Goal: Task Accomplishment & Management: Manage account settings

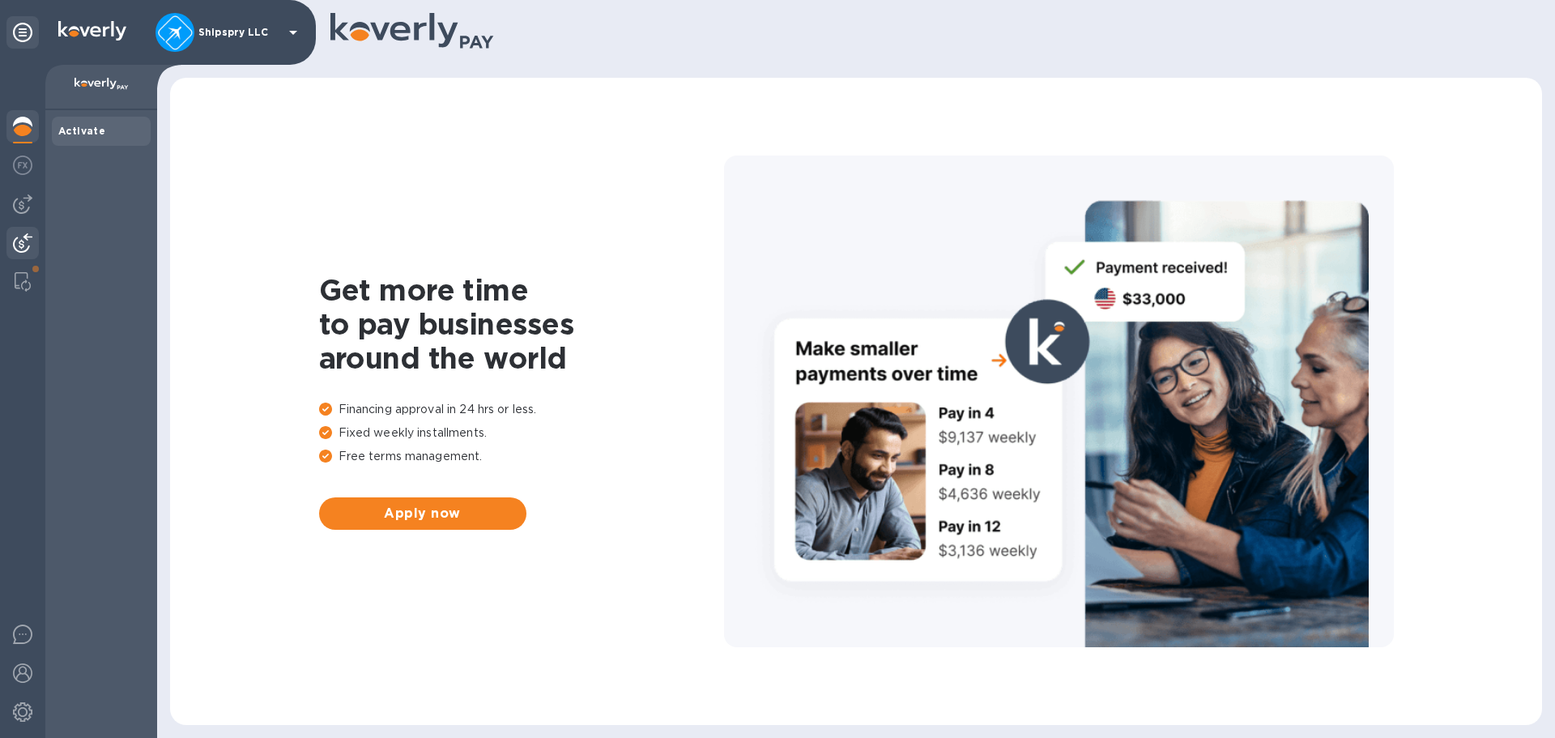
click at [24, 232] on div at bounding box center [22, 245] width 32 height 36
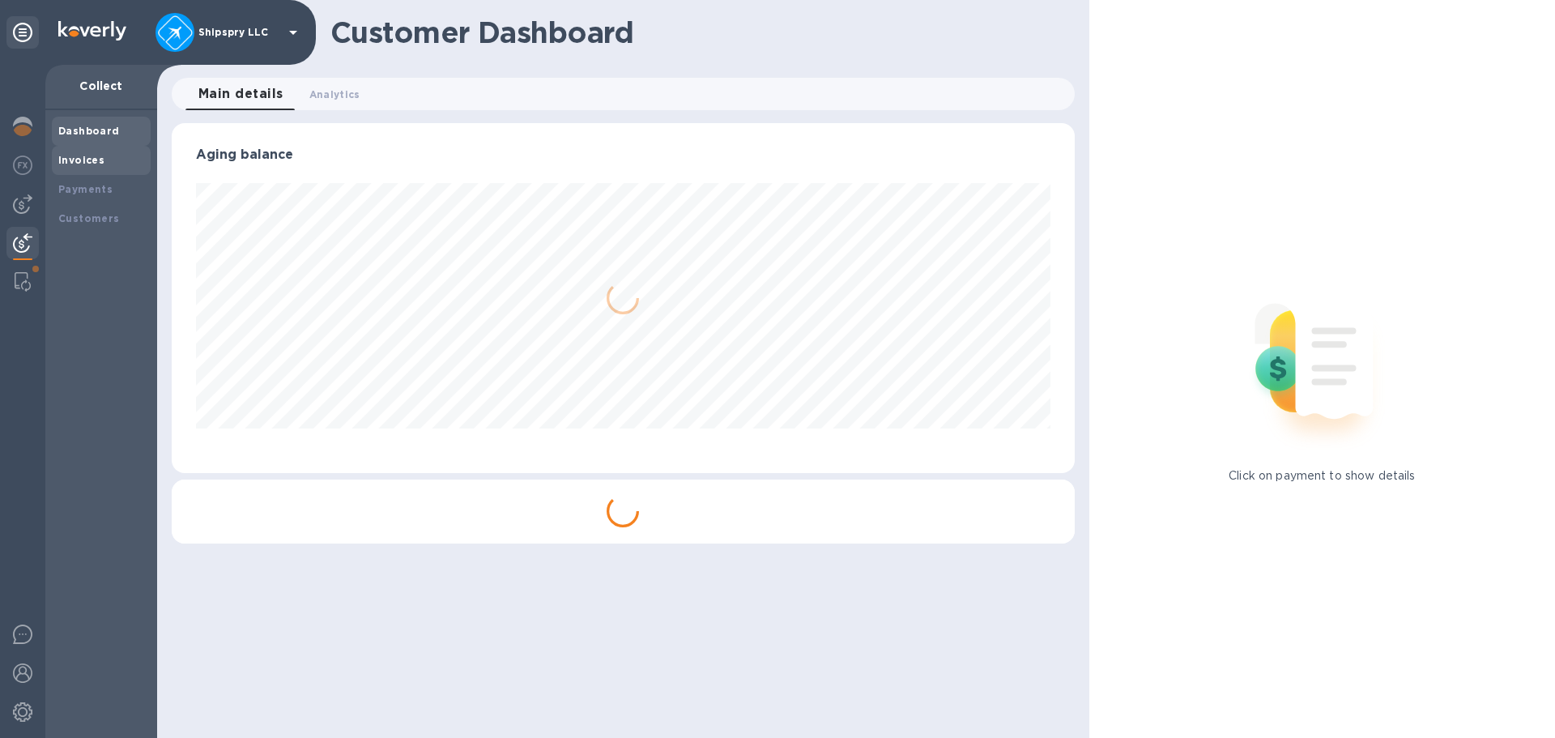
scroll to position [350, 902]
click at [89, 188] on b "Payments" at bounding box center [85, 189] width 54 height 12
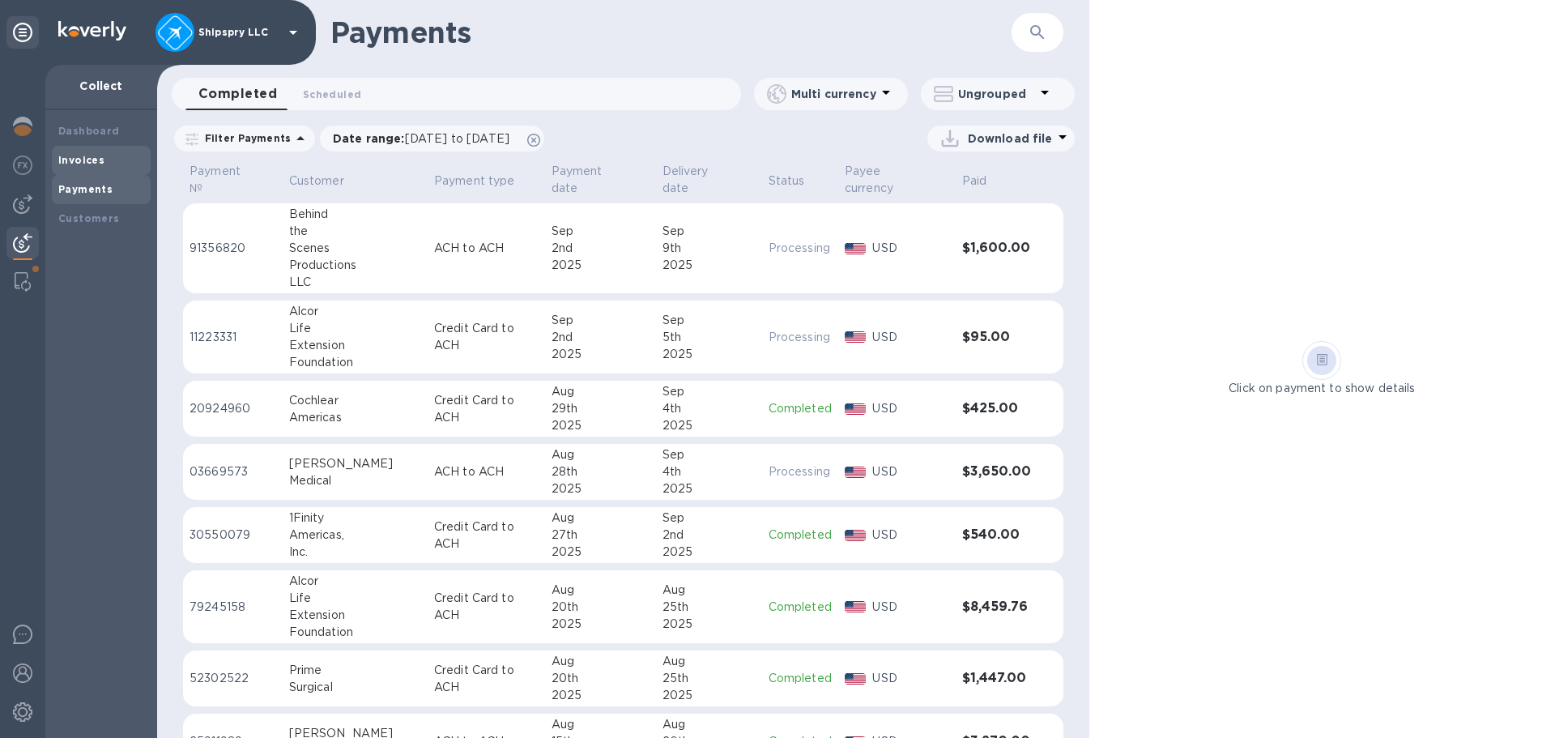
click at [83, 164] on b "Invoices" at bounding box center [81, 160] width 46 height 12
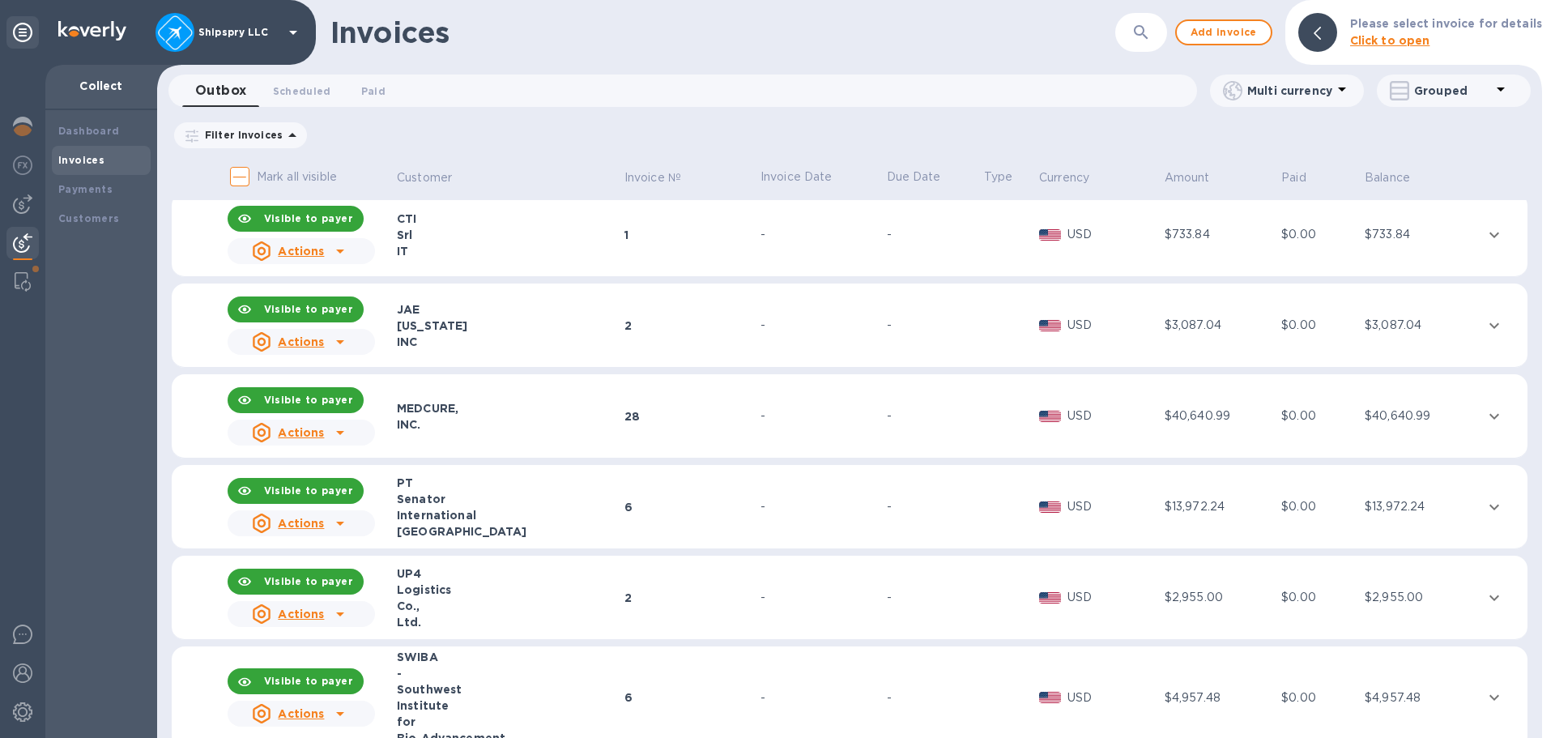
scroll to position [2106, 0]
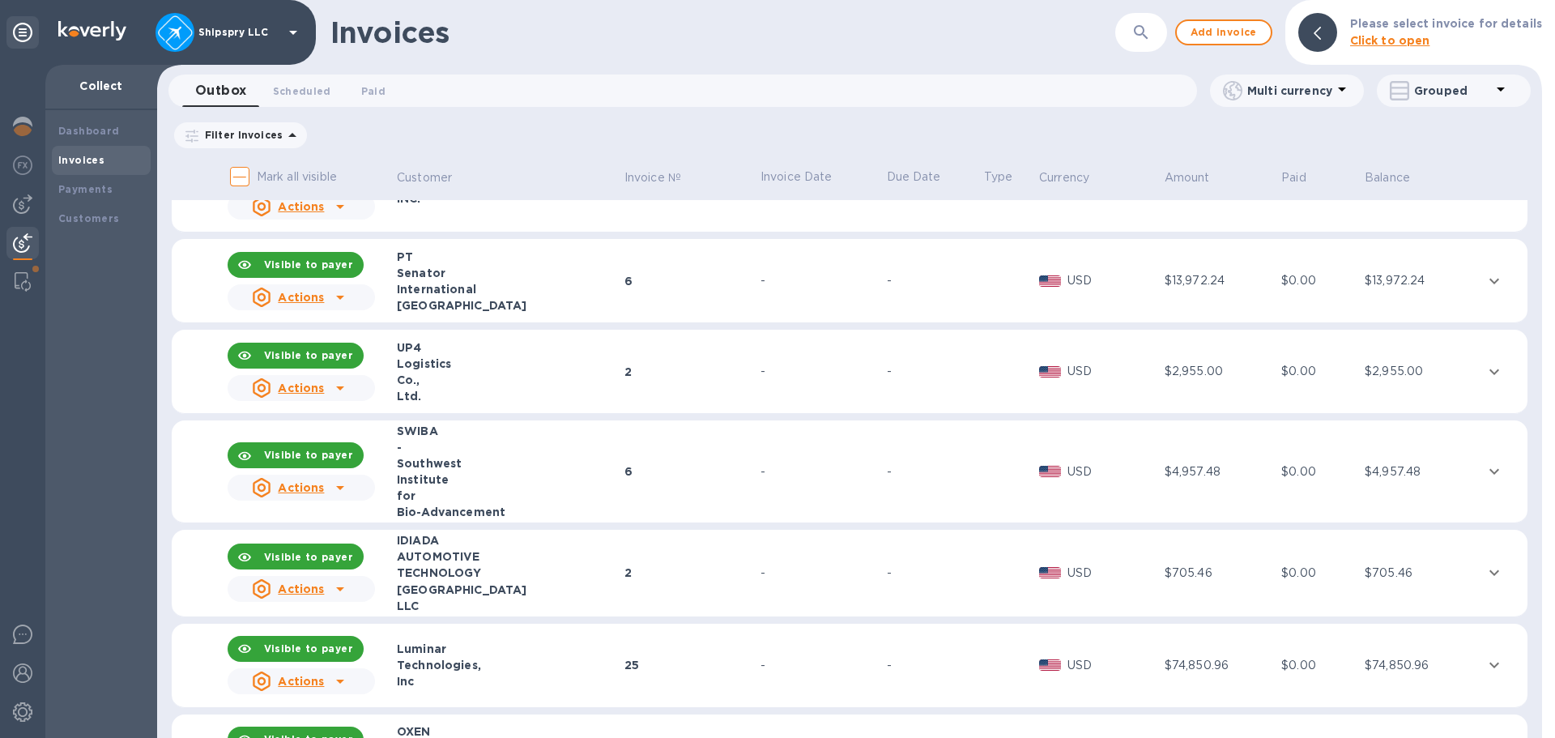
click at [338, 389] on icon at bounding box center [340, 388] width 8 height 4
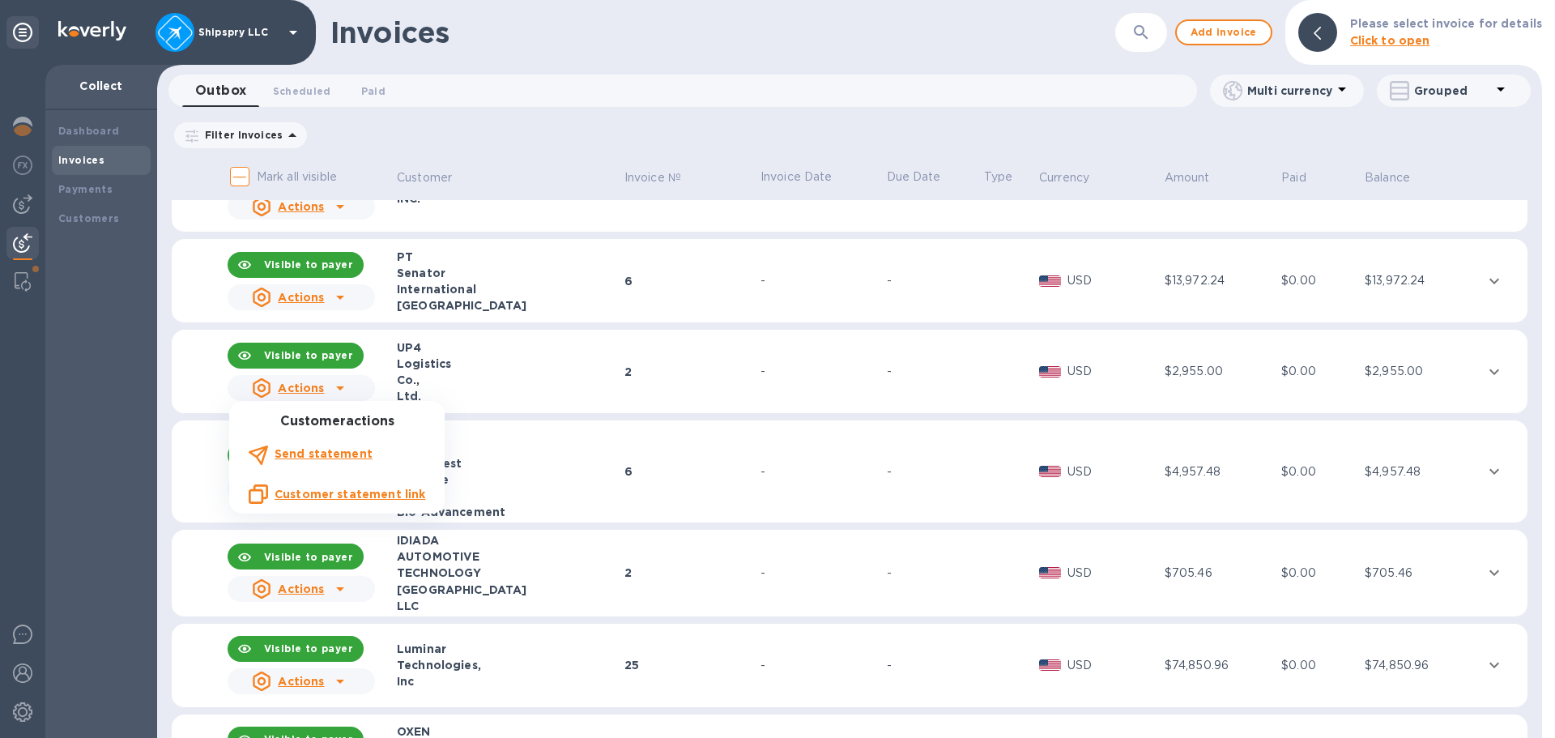
click at [338, 388] on div at bounding box center [777, 369] width 1555 height 738
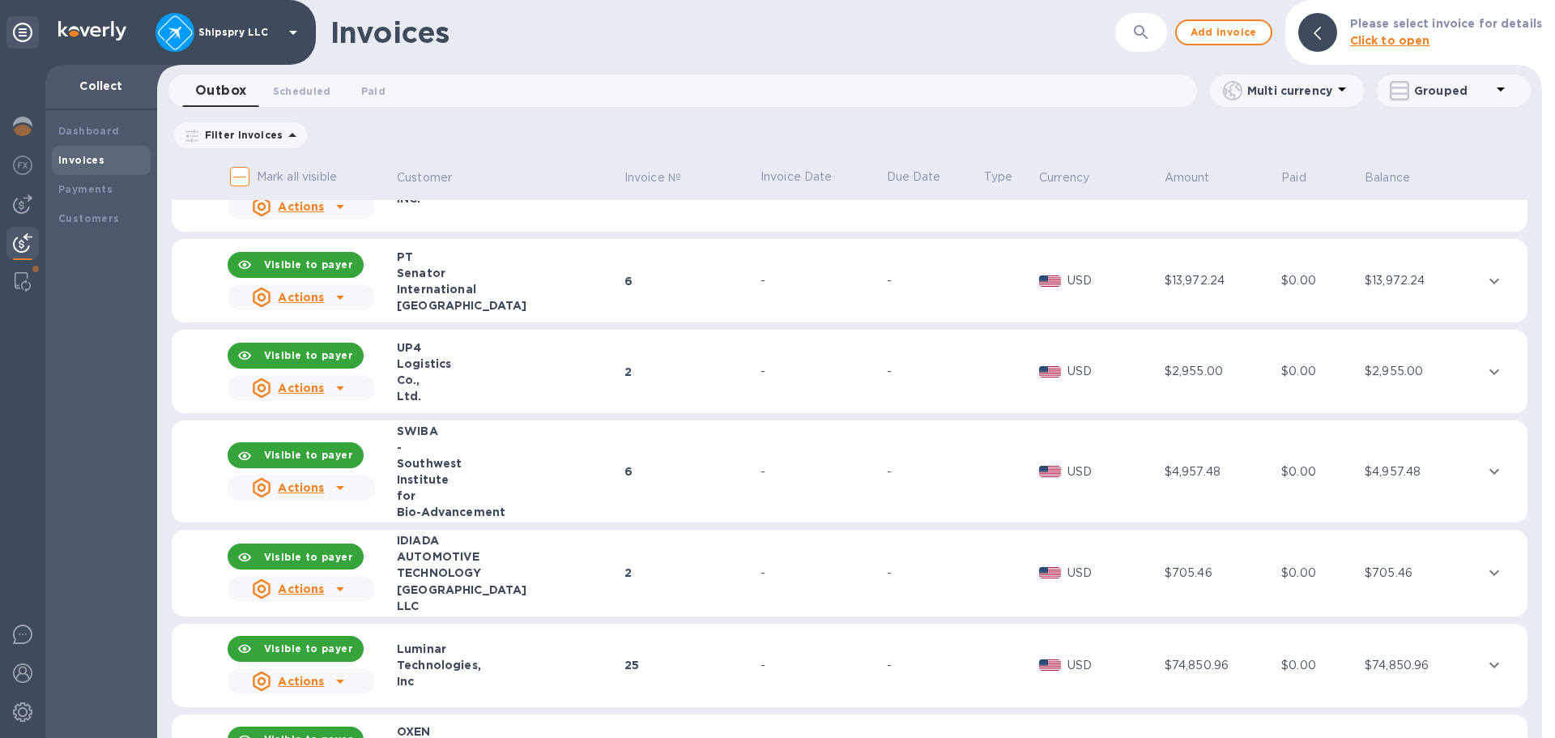
click at [232, 352] on div "Visible to payer" at bounding box center [296, 355] width 130 height 32
click at [272, 267] on b "Visible to payer" at bounding box center [308, 264] width 89 height 12
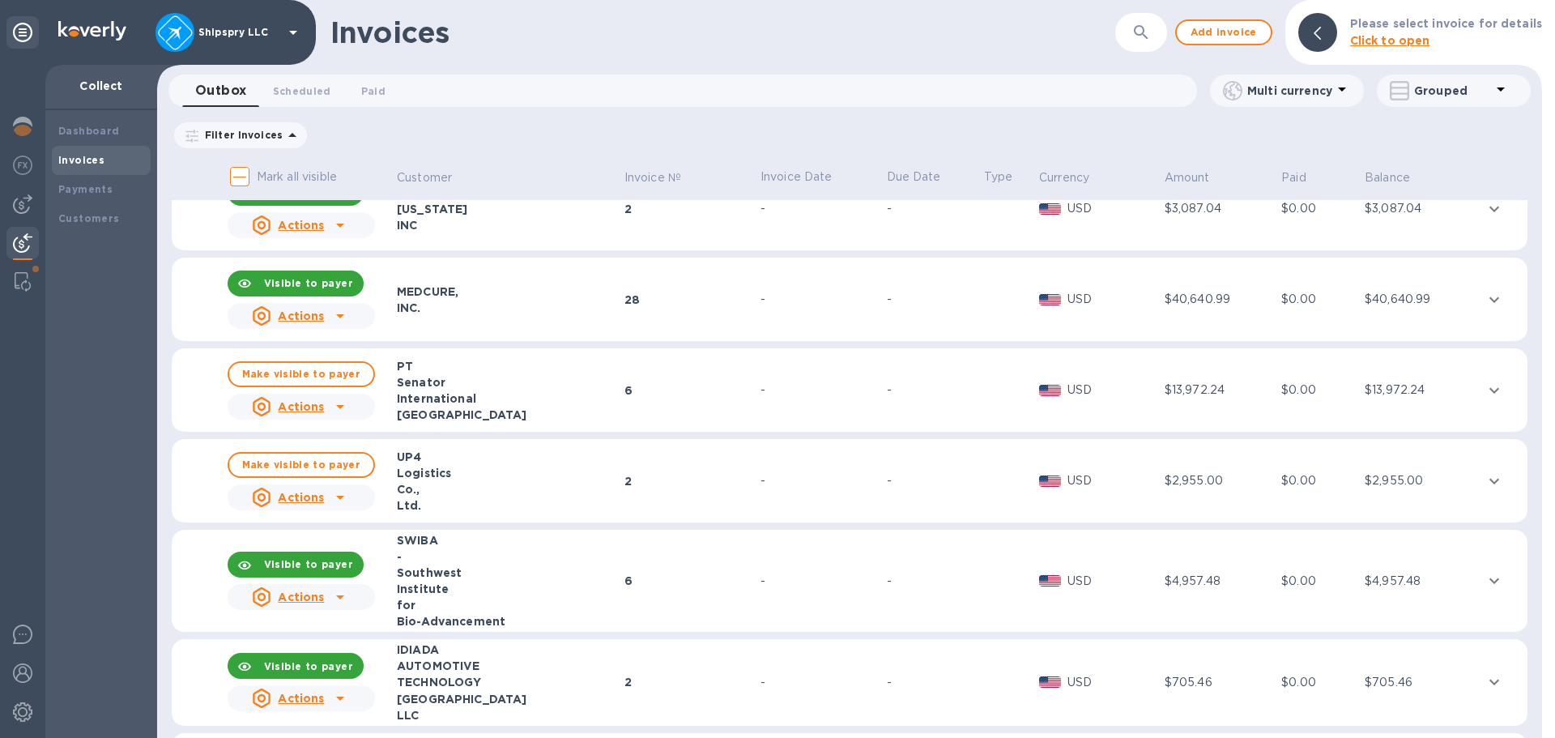
scroll to position [1863, 0]
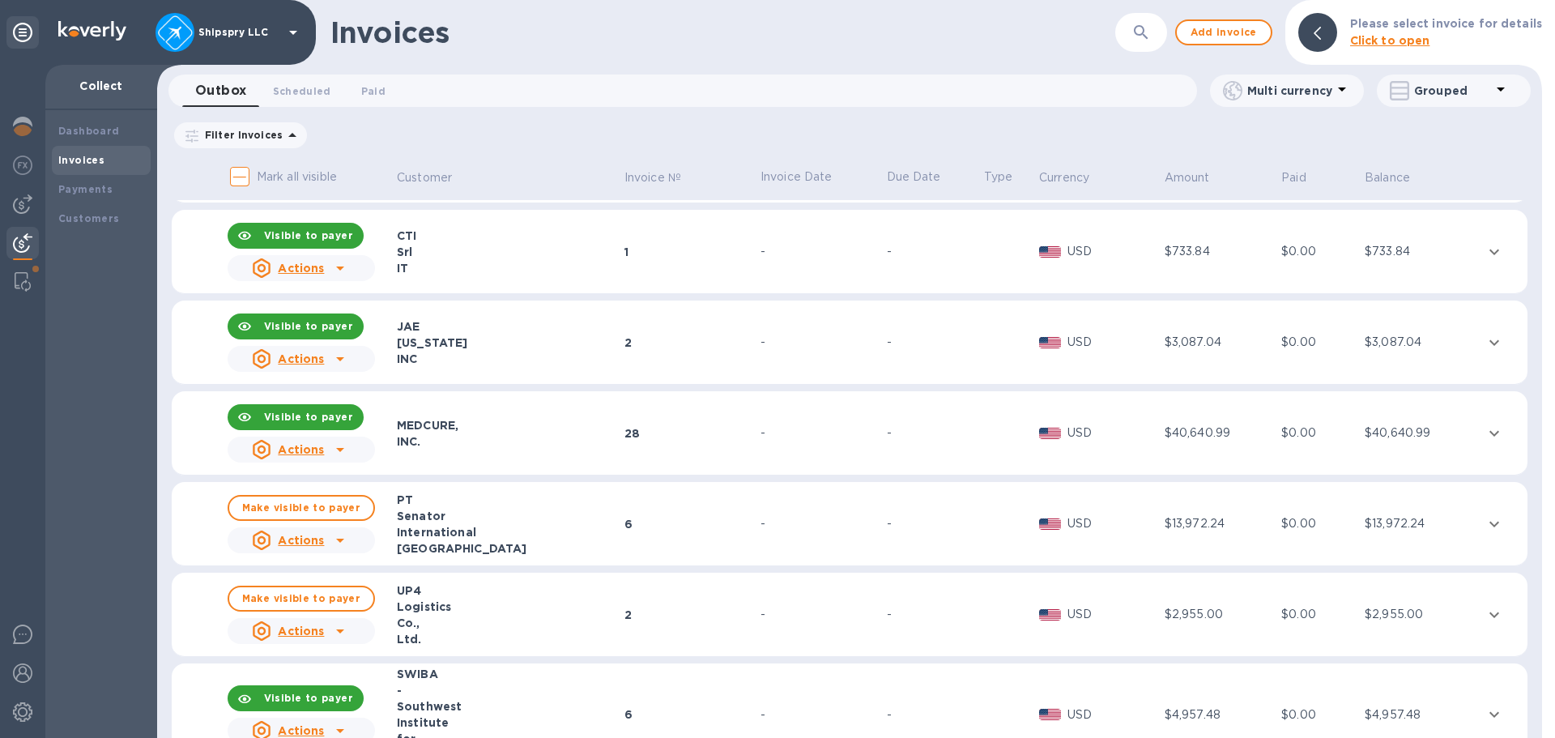
click at [319, 411] on b "Visible to payer" at bounding box center [308, 417] width 89 height 12
click at [325, 327] on b "Visible to payer" at bounding box center [308, 326] width 89 height 12
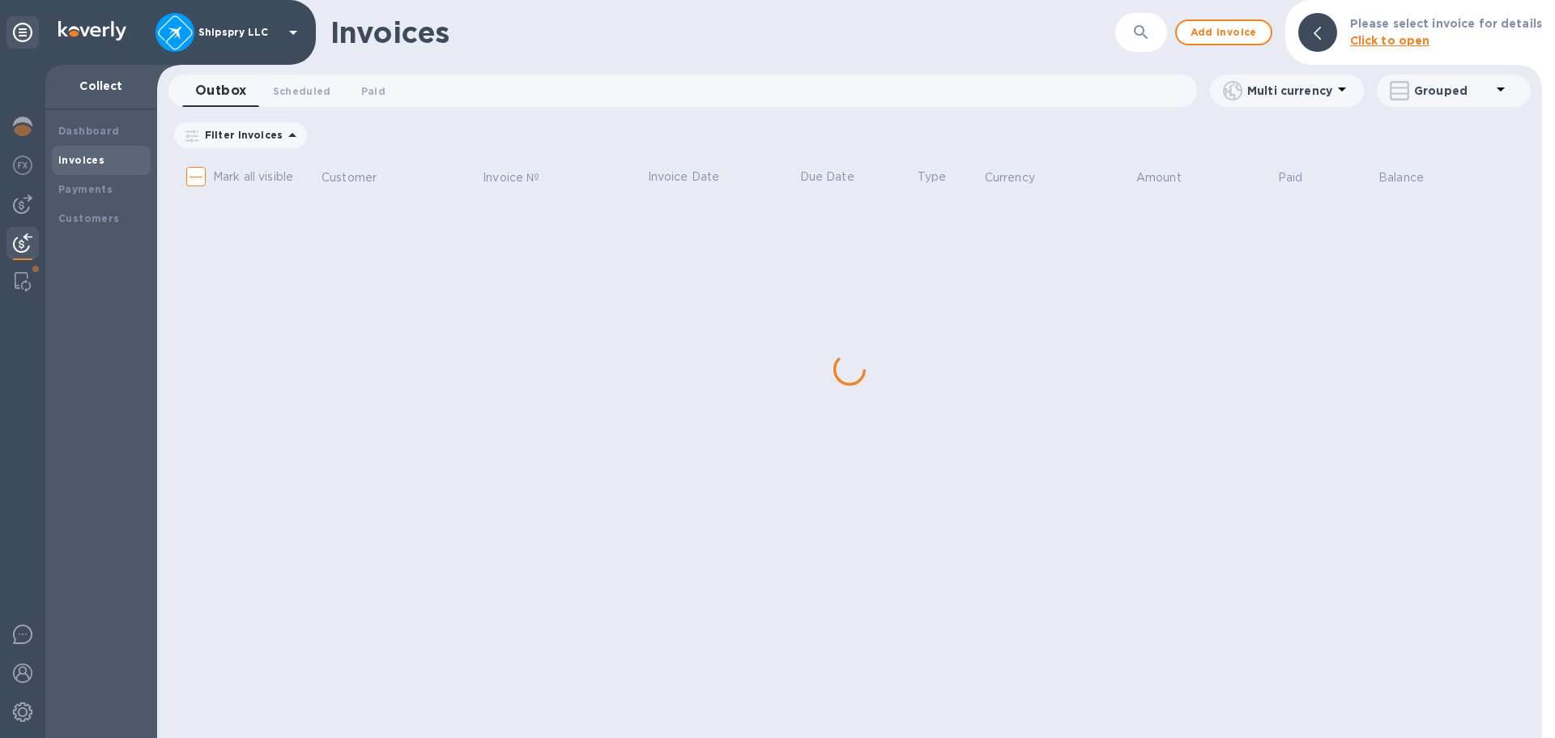
scroll to position [0, 0]
click at [312, 399] on div "Invoices ​ Add invoice Please select invoice for details Click to open Outbox 0…" at bounding box center [849, 369] width 1385 height 738
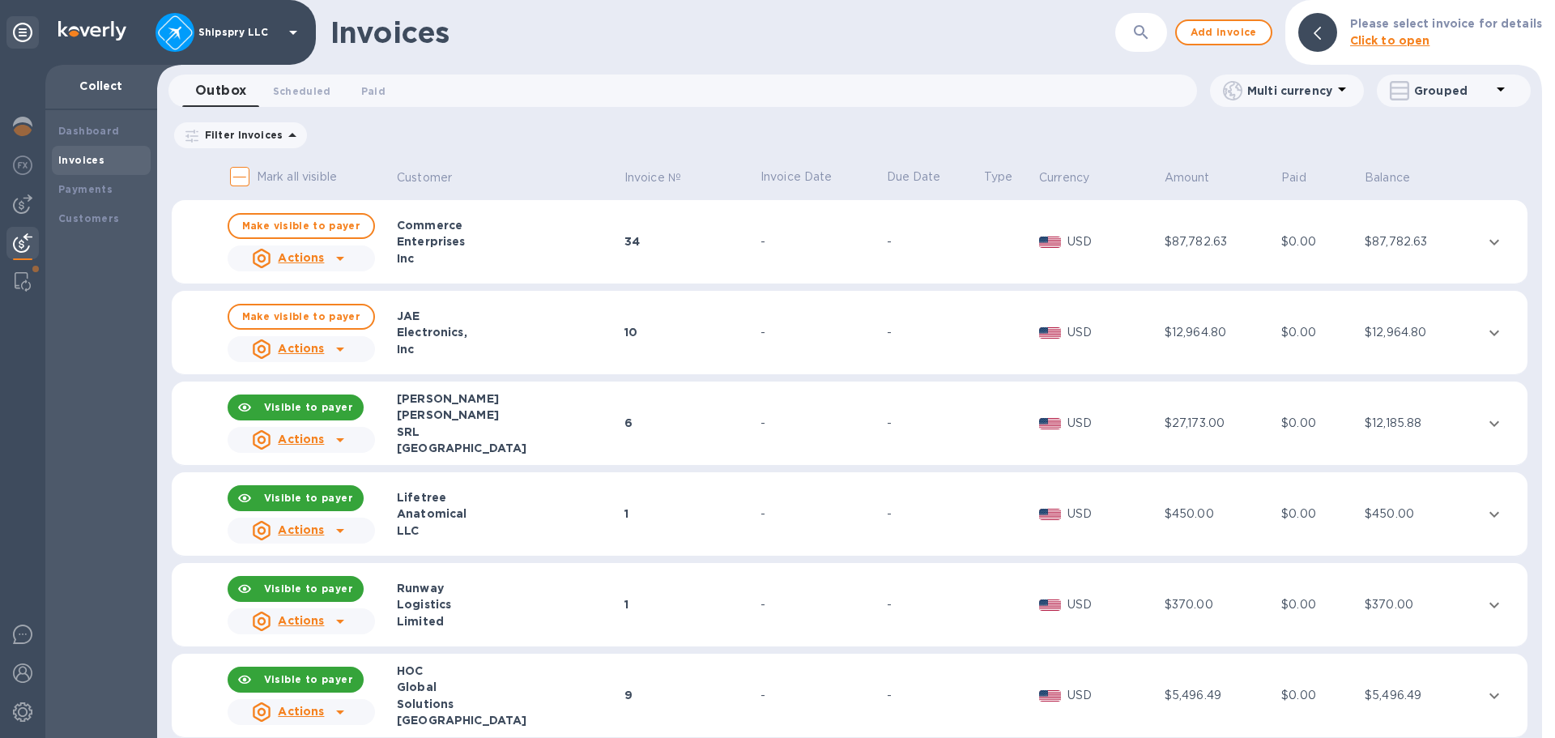
click at [309, 411] on b "Visible to payer" at bounding box center [308, 407] width 89 height 12
click at [329, 492] on b "Visible to payer" at bounding box center [308, 498] width 89 height 12
click at [318, 590] on b "Visible to payer" at bounding box center [308, 588] width 89 height 12
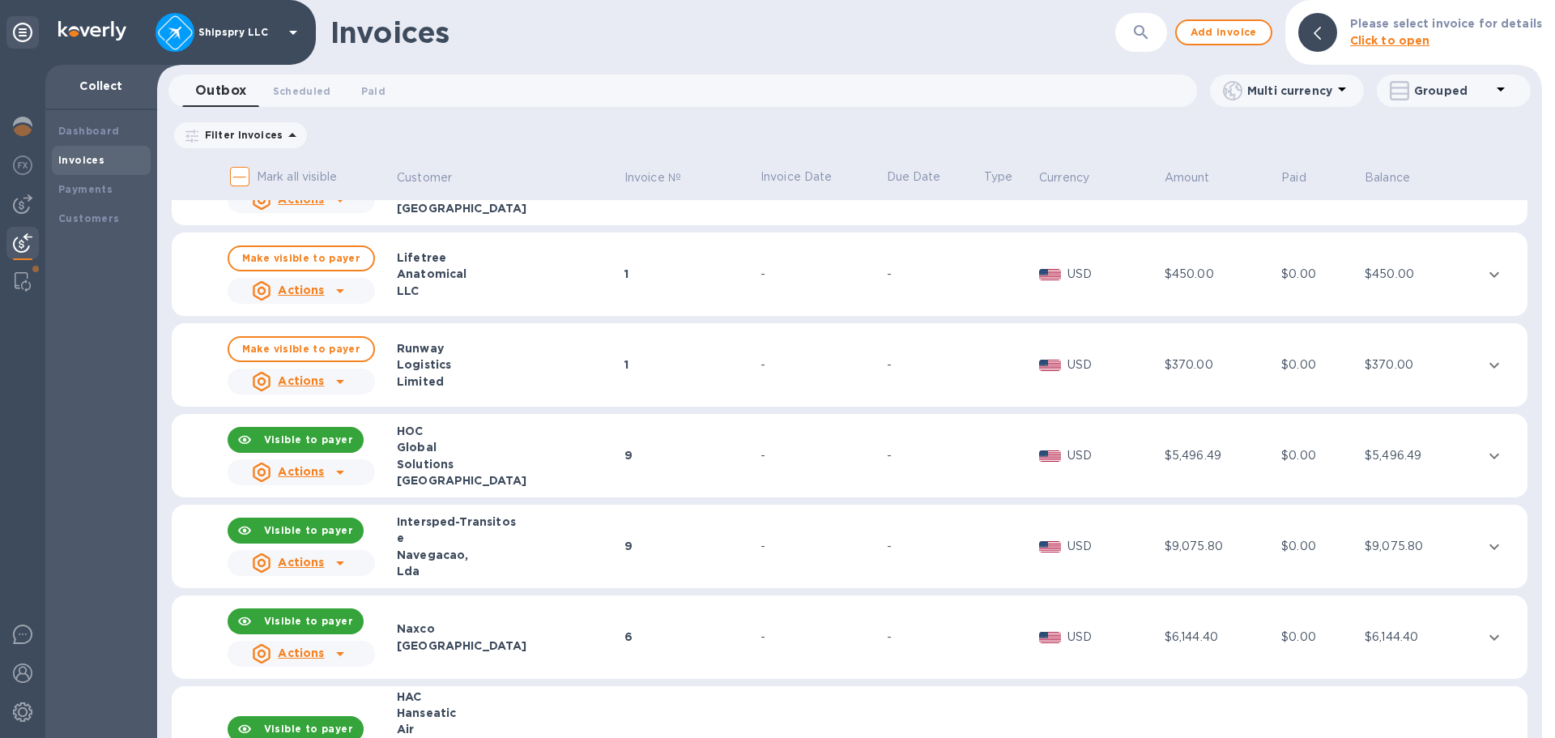
scroll to position [243, 0]
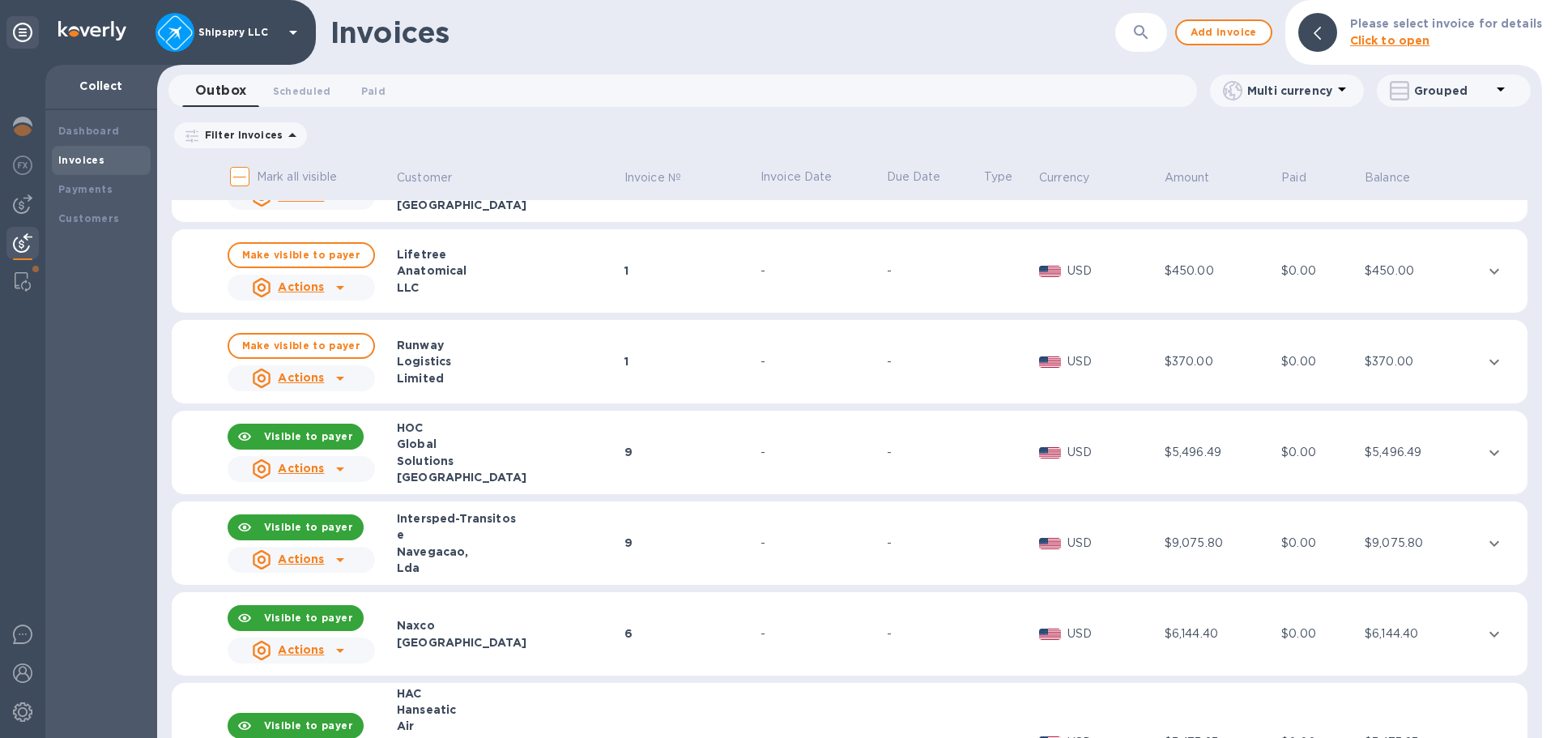
click at [304, 432] on b "Visible to payer" at bounding box center [308, 436] width 89 height 12
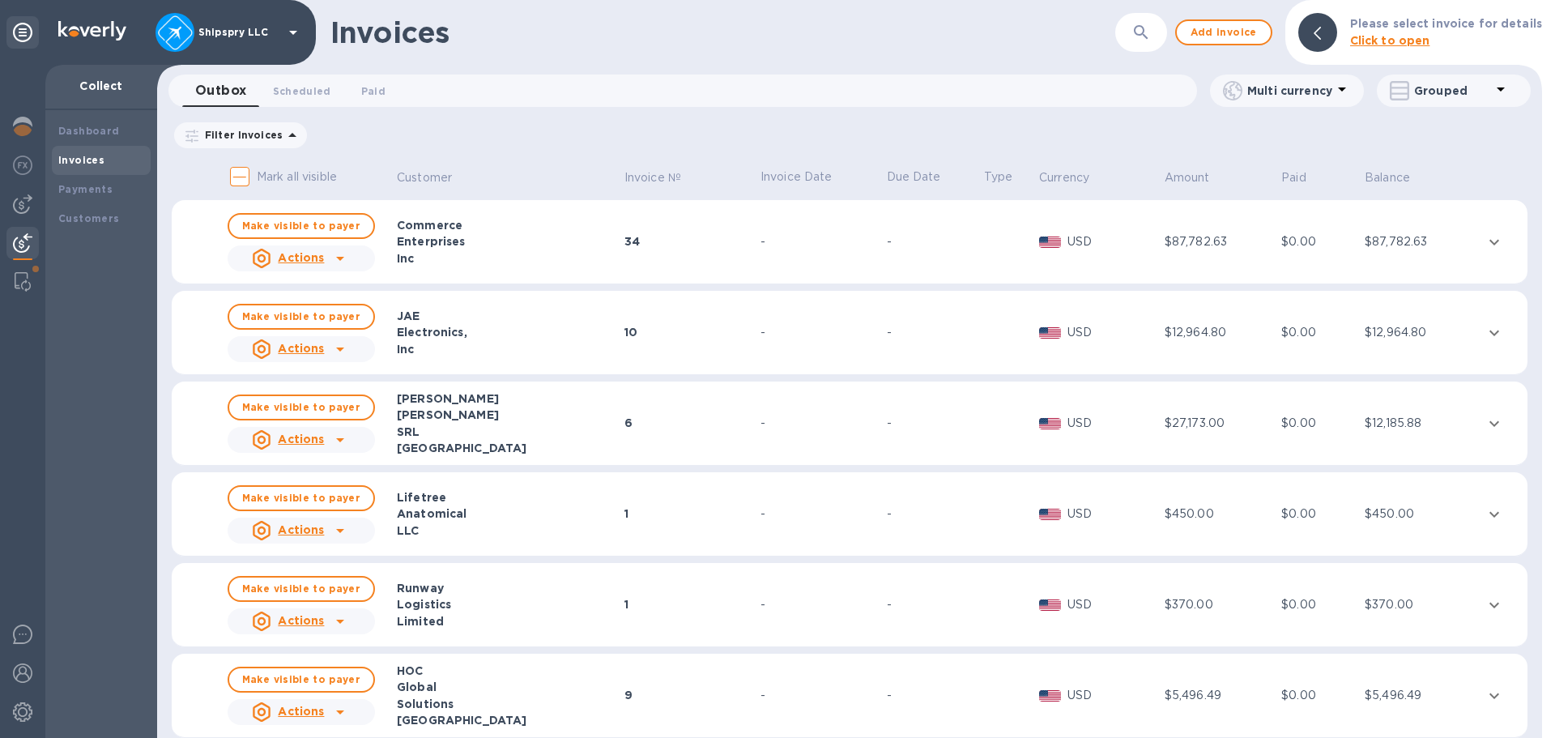
scroll to position [324, 0]
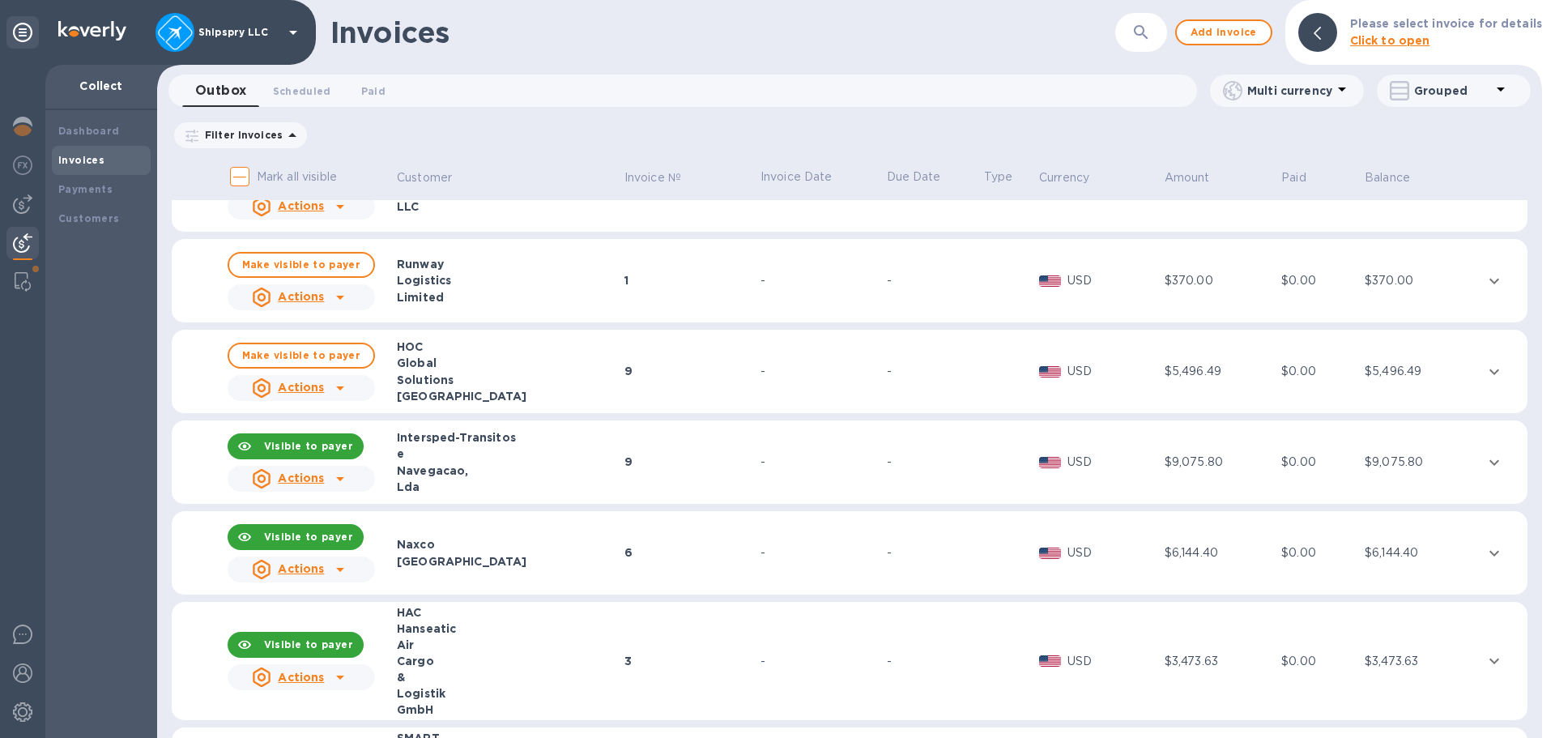
click at [320, 455] on div "Visible to payer" at bounding box center [309, 446] width 102 height 29
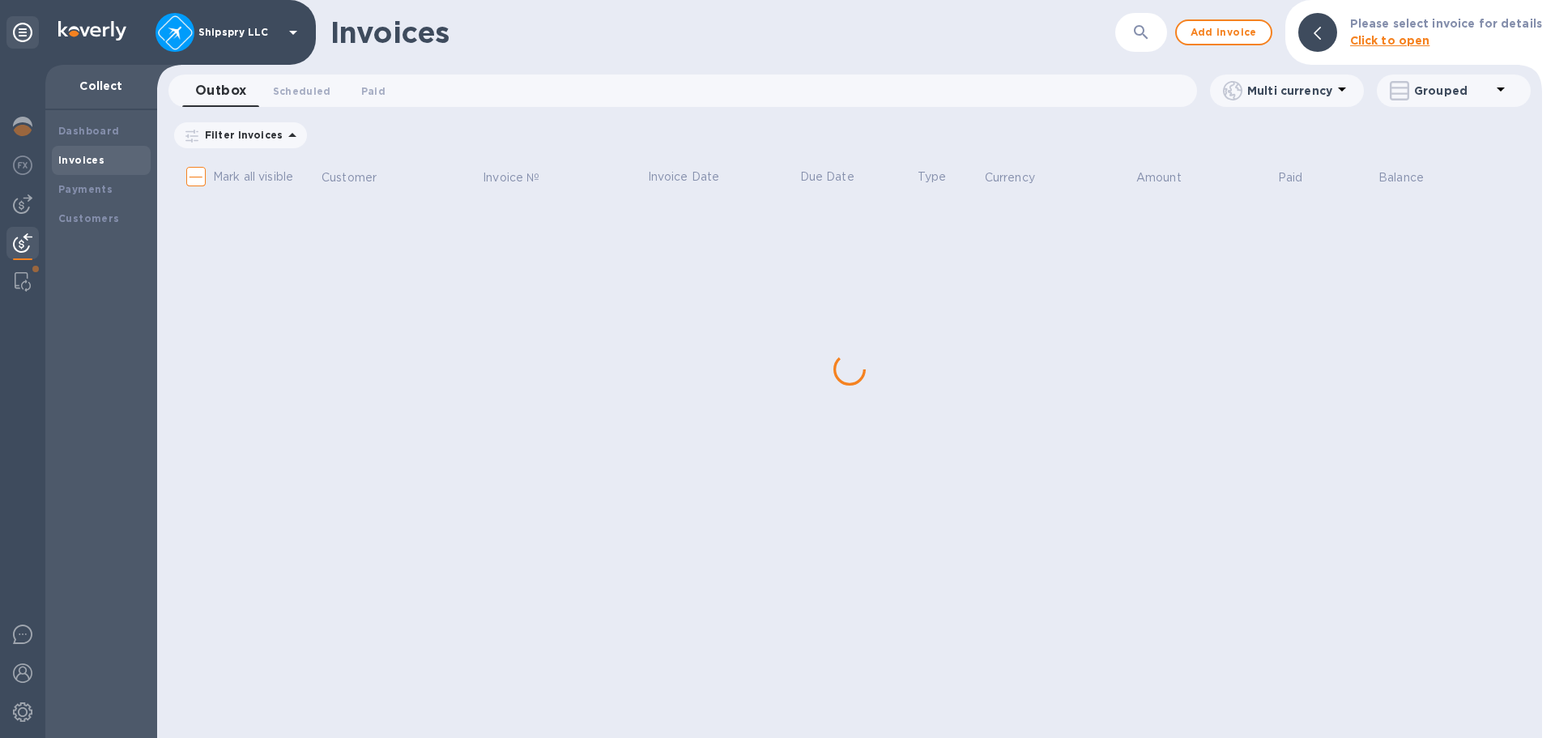
scroll to position [0, 0]
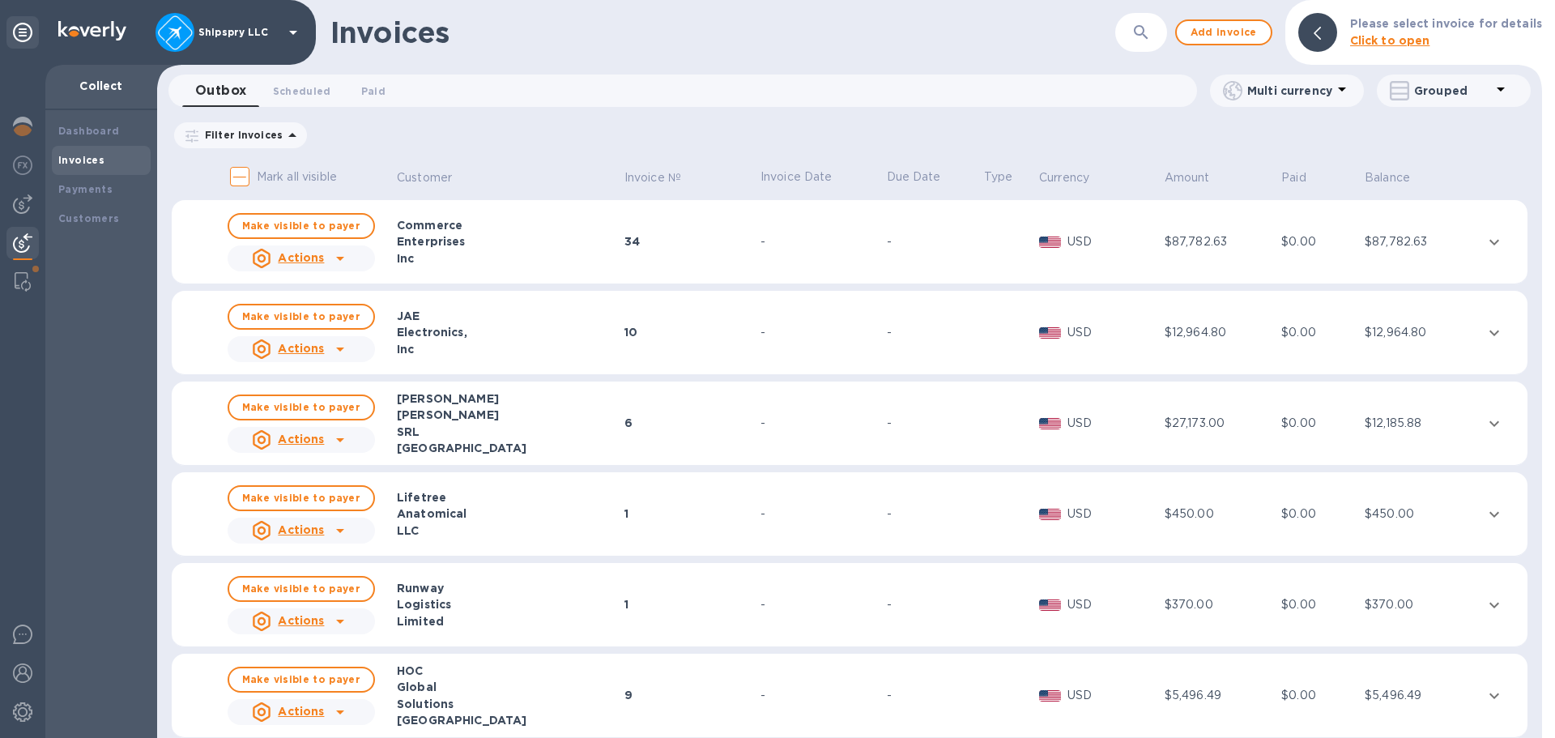
click at [1490, 243] on icon "expand row" at bounding box center [1495, 242] width 10 height 6
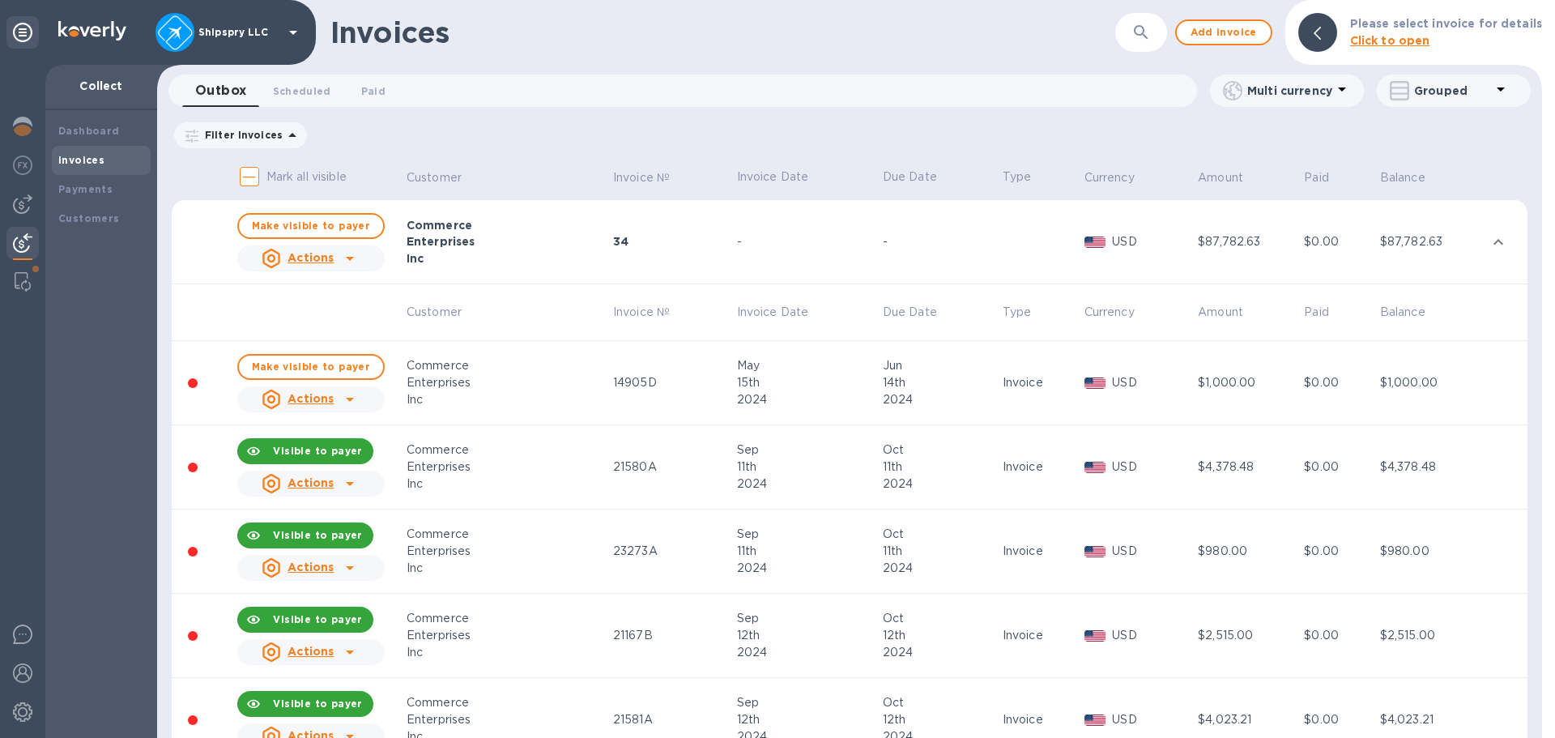
click at [1494, 243] on icon "expand row" at bounding box center [1499, 242] width 10 height 6
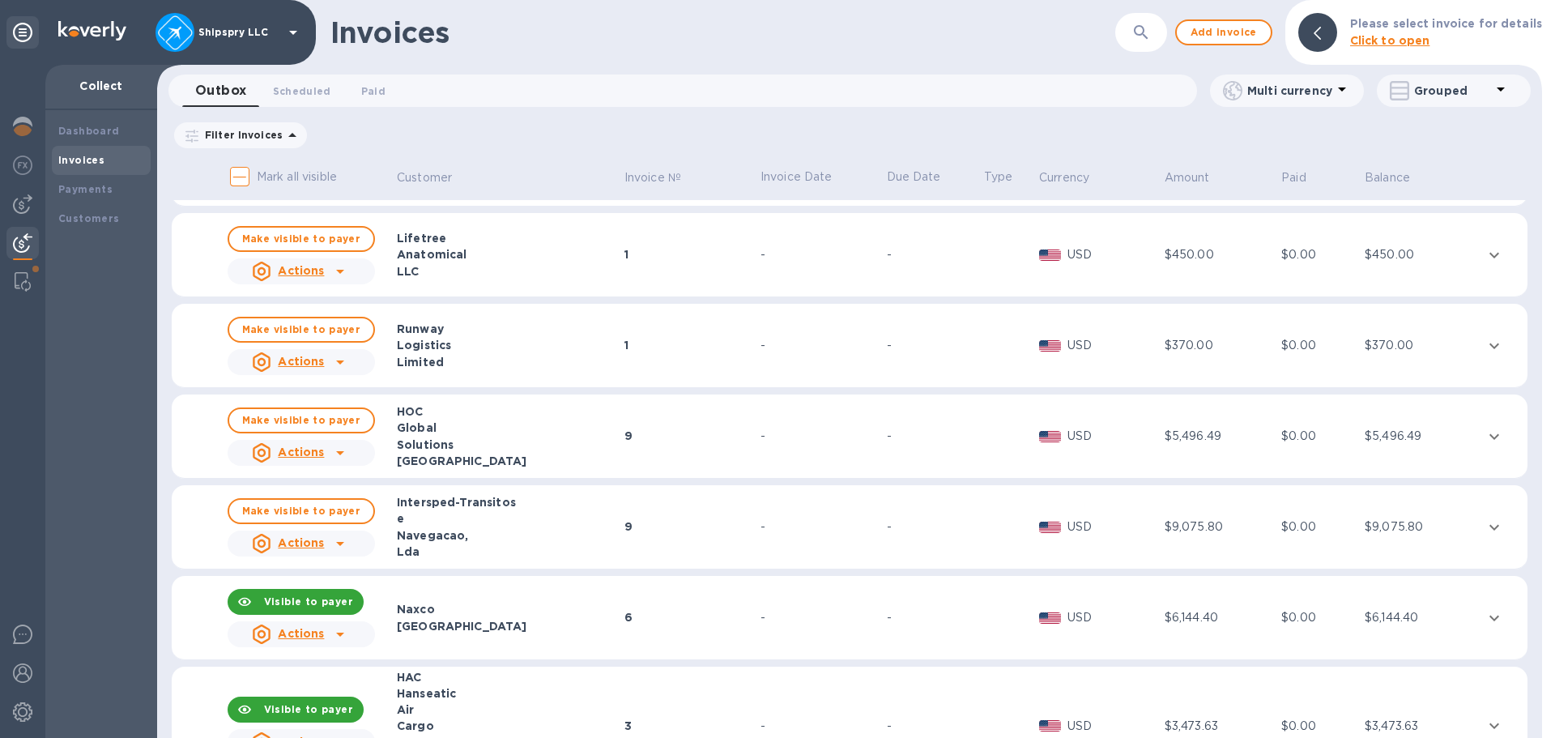
scroll to position [405, 0]
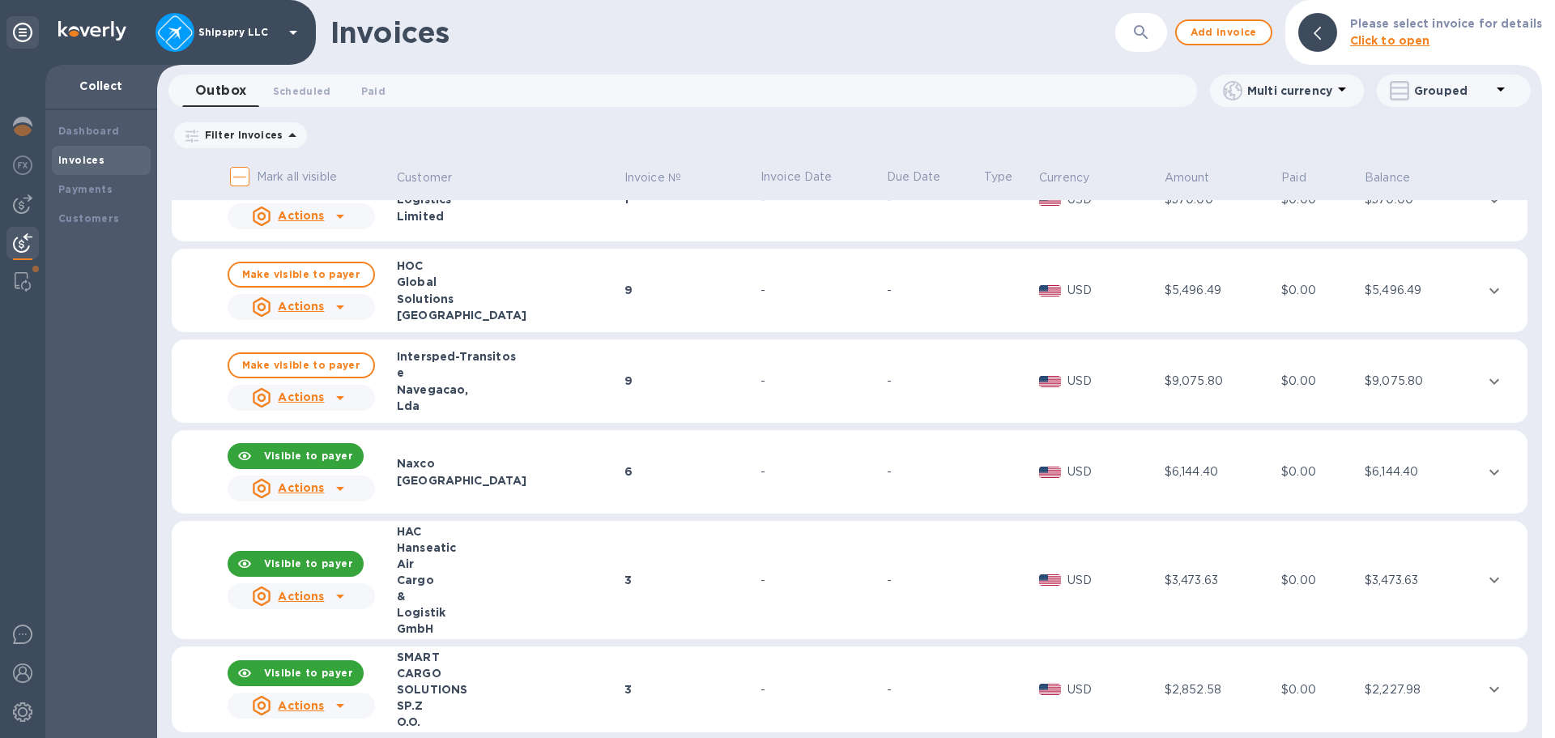
click at [329, 455] on b "Visible to payer" at bounding box center [308, 456] width 89 height 12
click at [315, 561] on b "Visible to payer" at bounding box center [308, 563] width 89 height 12
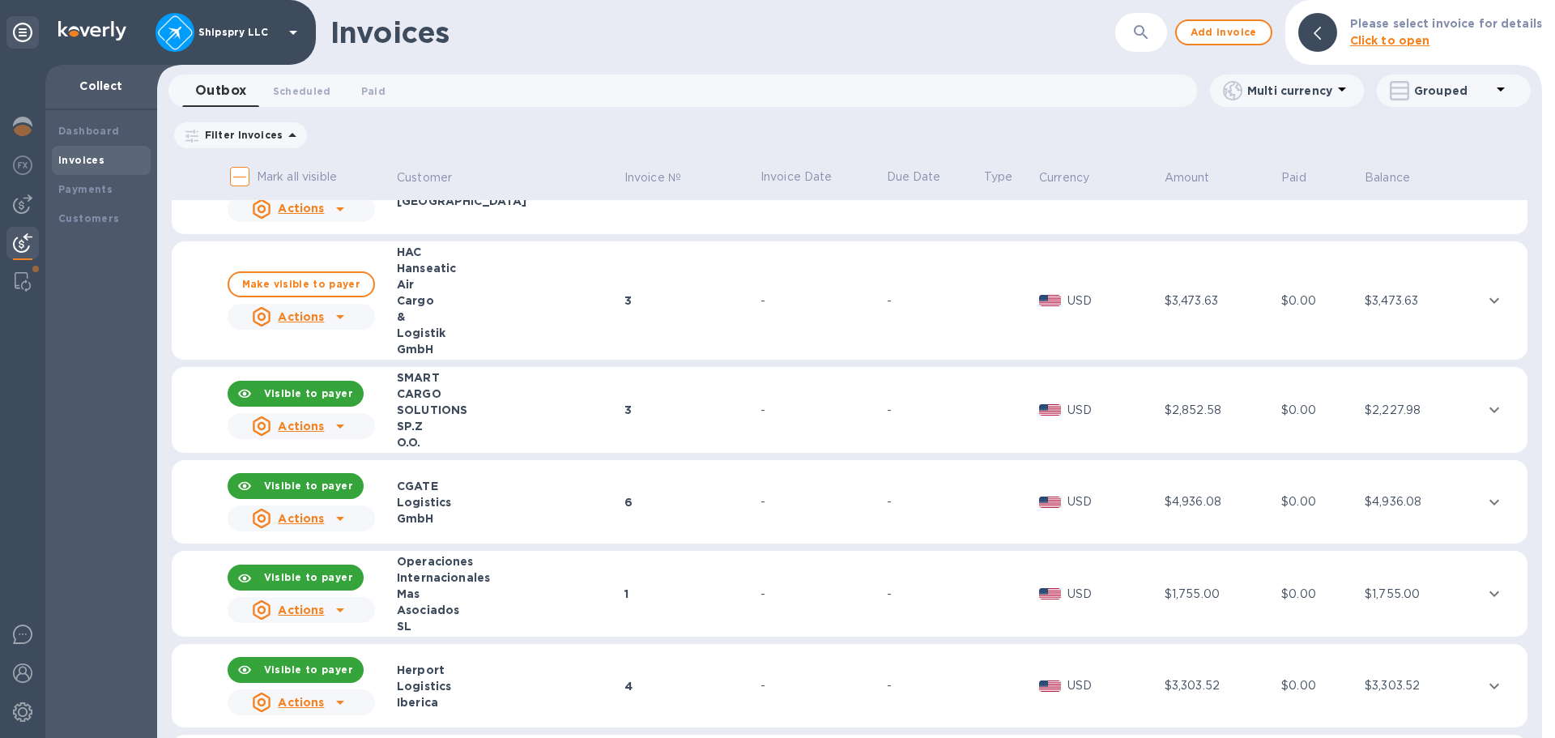
scroll to position [729, 0]
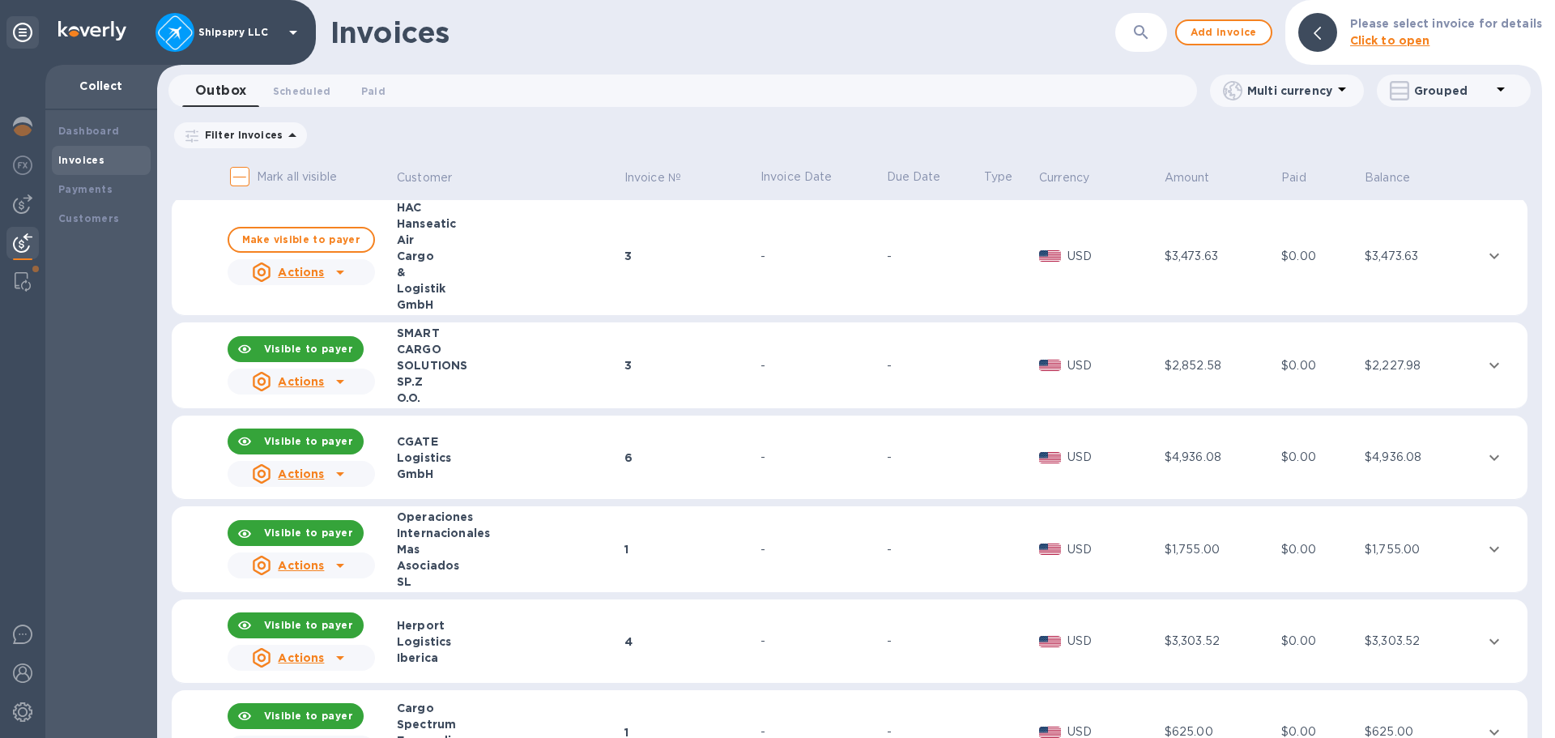
click at [331, 345] on b "Visible to payer" at bounding box center [308, 349] width 89 height 12
click at [334, 438] on b "Visible to payer" at bounding box center [308, 441] width 89 height 12
click at [317, 531] on b "Visible to payer" at bounding box center [308, 532] width 89 height 12
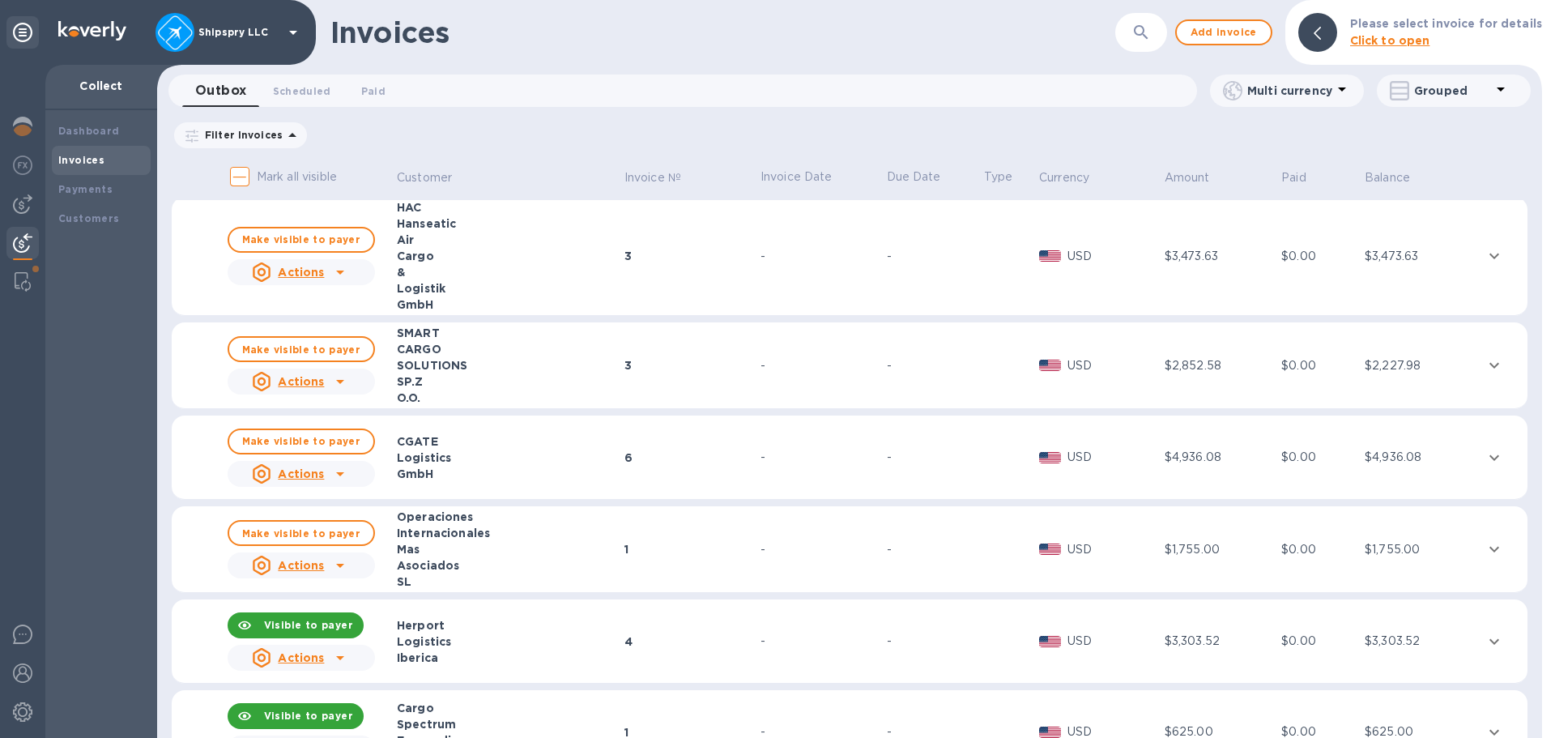
click at [338, 630] on b "Visible to payer" at bounding box center [308, 625] width 89 height 12
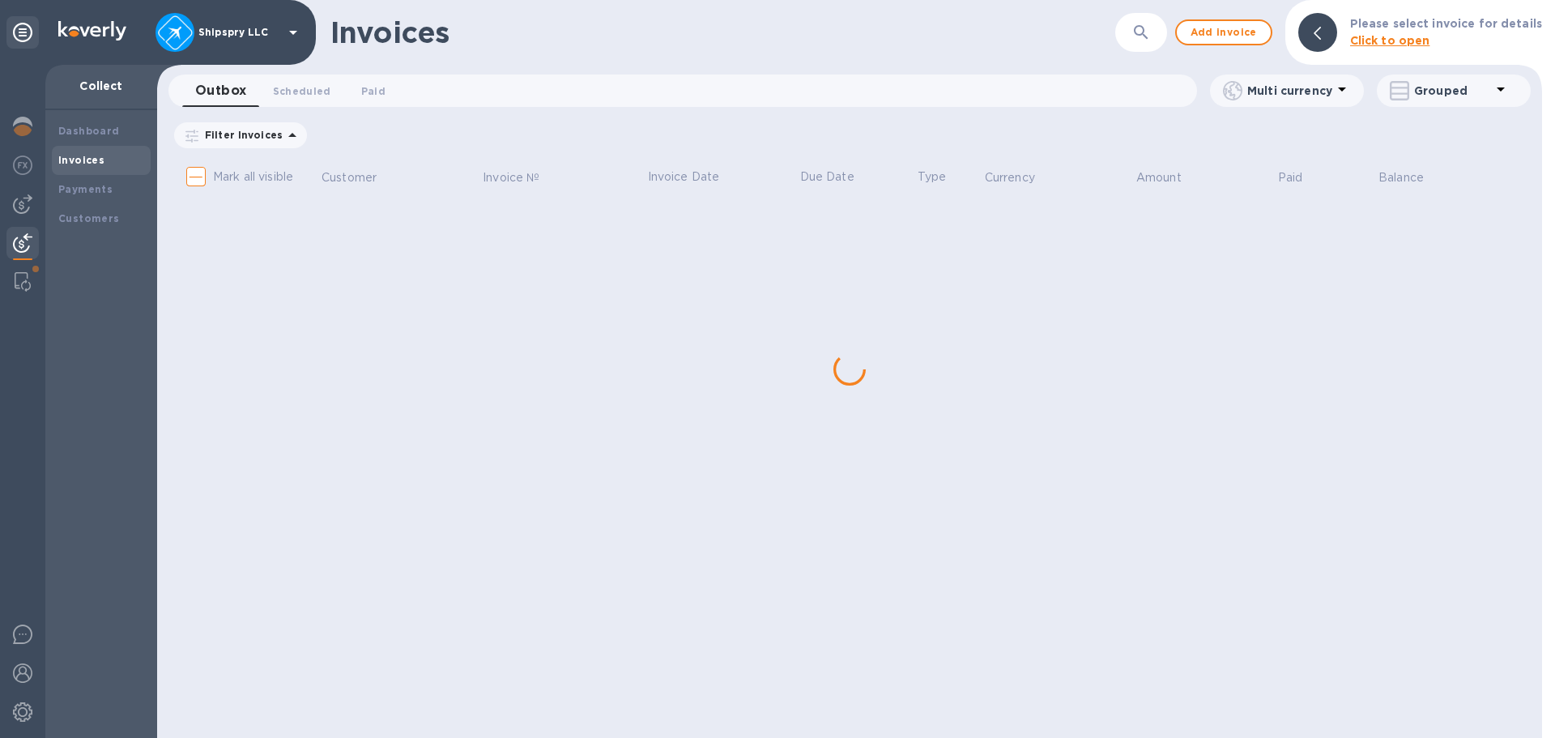
scroll to position [0, 0]
